Goal: Find specific page/section: Find specific page/section

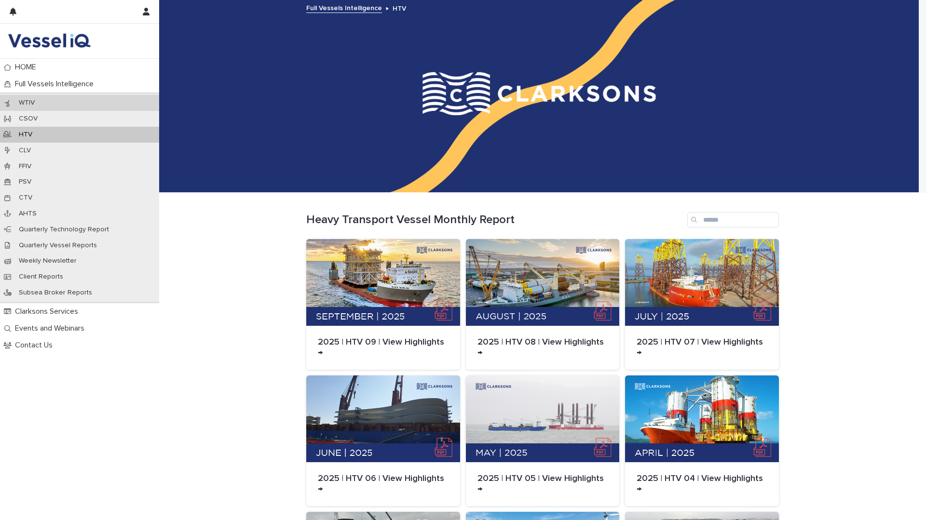
click at [49, 102] on div "WTIV" at bounding box center [79, 103] width 159 height 16
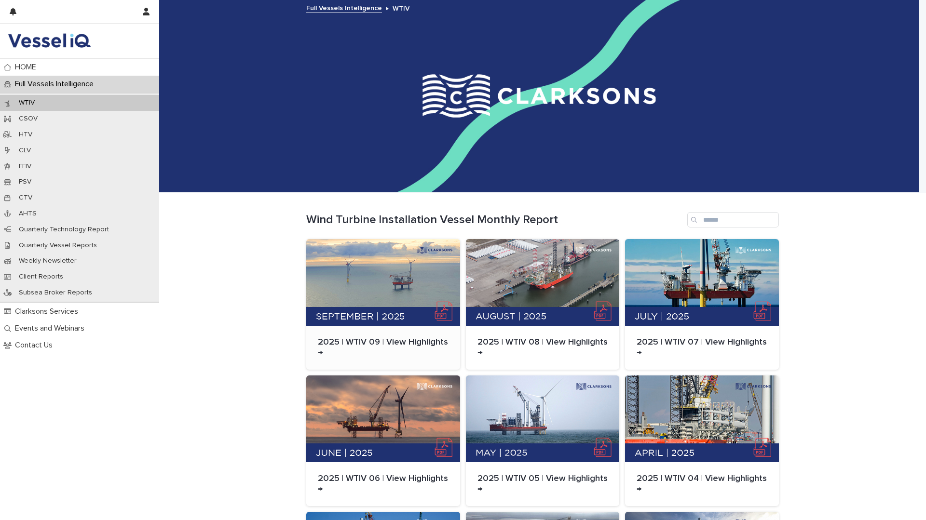
click at [399, 286] on div at bounding box center [383, 282] width 154 height 87
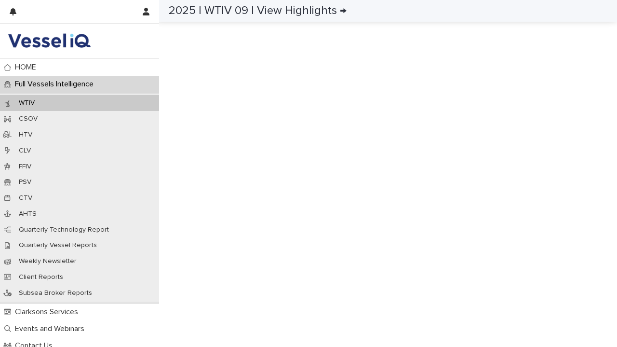
scroll to position [403, 0]
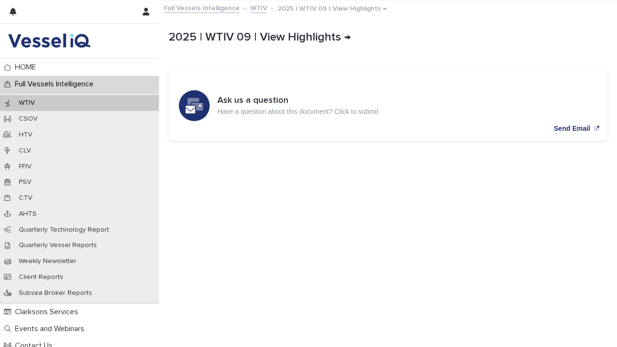
scroll to position [321, 0]
